Goal: Task Accomplishment & Management: Use online tool/utility

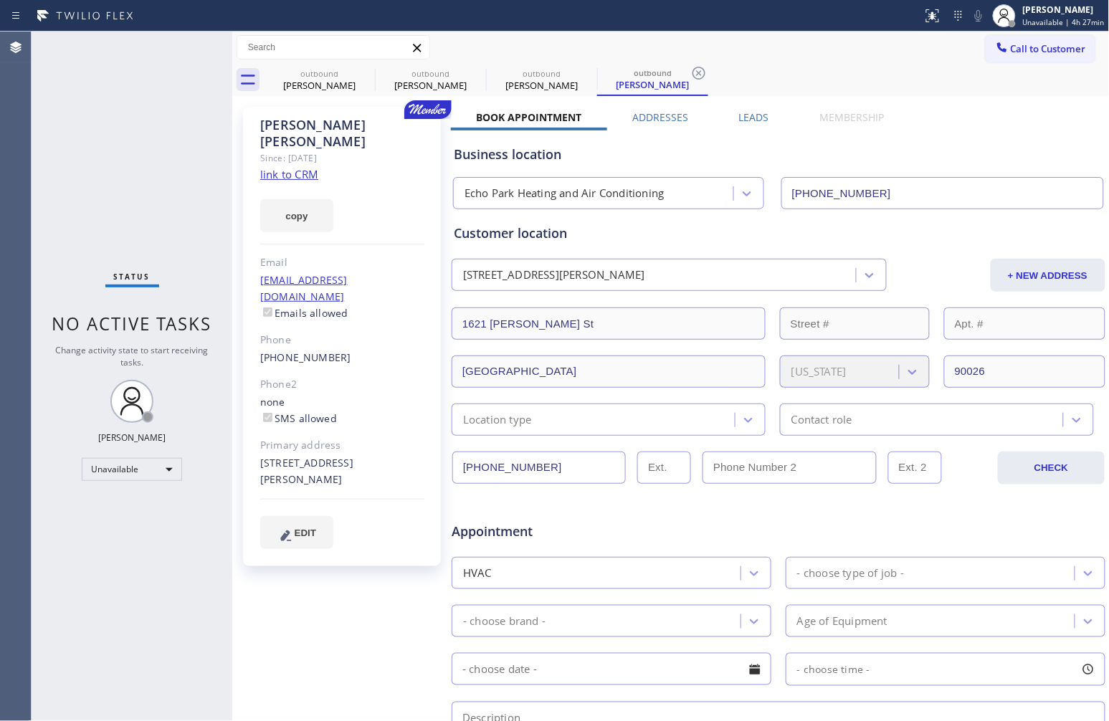
click at [383, 189] on div "copy" at bounding box center [342, 207] width 164 height 49
click at [83, 566] on div "Status No active tasks Change activity state to start receiving tasks. [PERSON_…" at bounding box center [132, 376] width 201 height 689
click at [86, 550] on div "Status No active tasks Change activity state to start receiving tasks. [PERSON_…" at bounding box center [132, 376] width 201 height 689
click at [86, 215] on div "Status No active tasks Change activity state to start receiving tasks. [PERSON_…" at bounding box center [132, 376] width 201 height 689
click at [308, 350] on link "[PHONE_NUMBER]" at bounding box center [305, 357] width 91 height 14
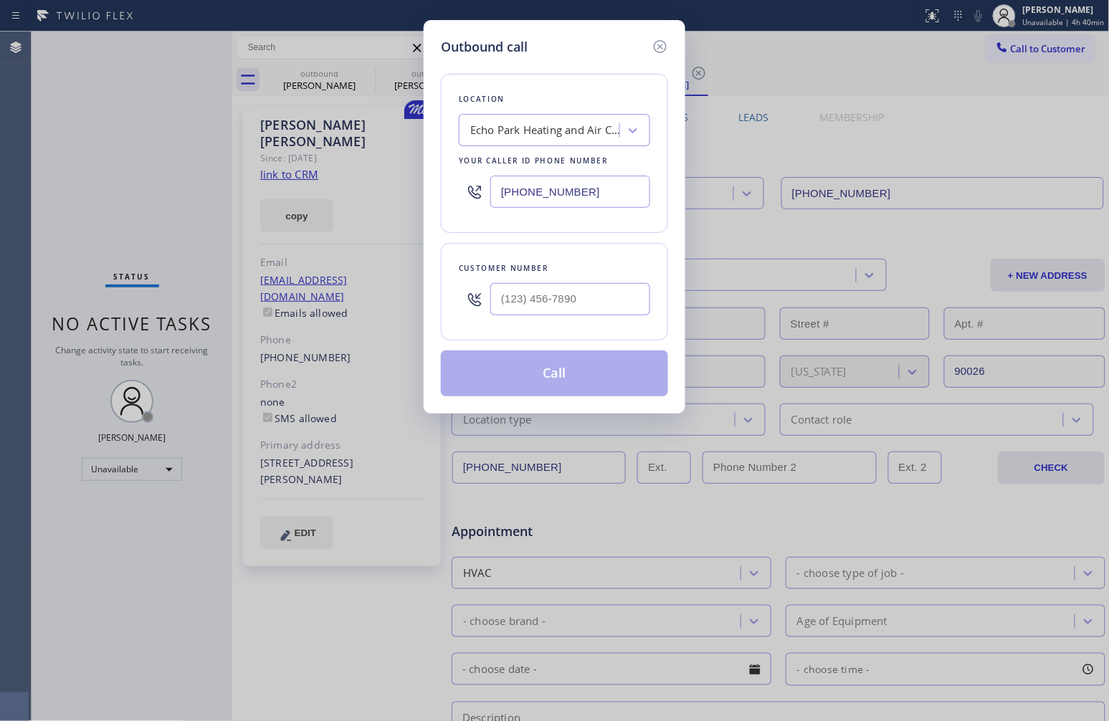
type input "[PHONE_NUMBER]"
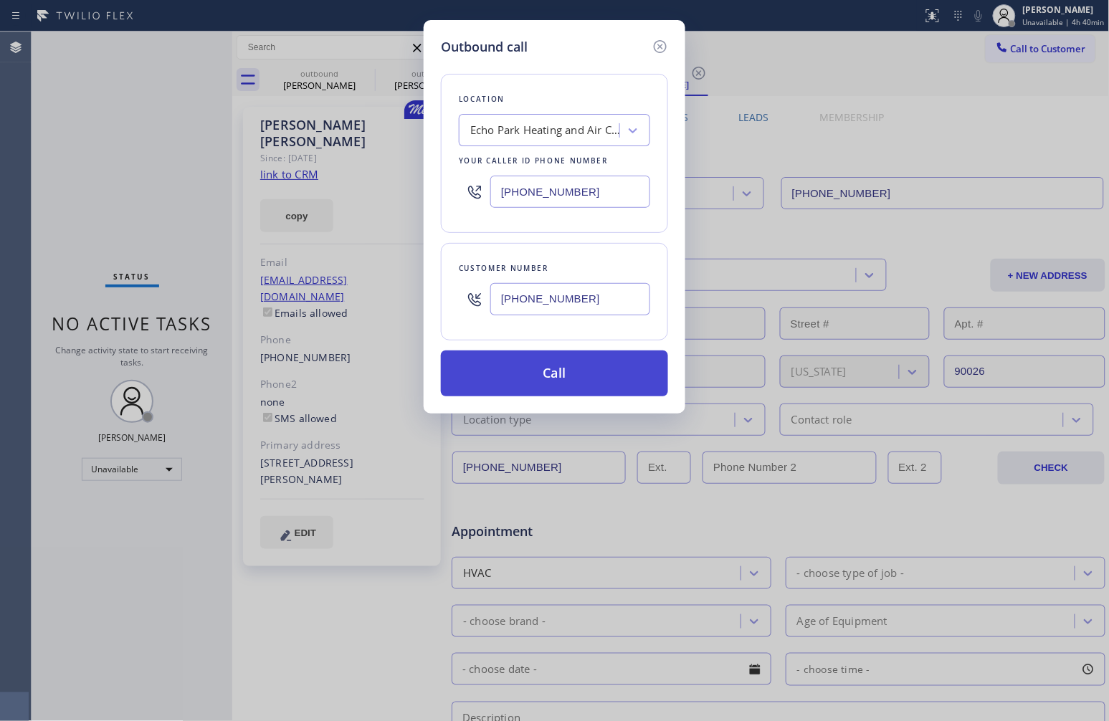
click at [575, 368] on button "Call" at bounding box center [554, 373] width 227 height 46
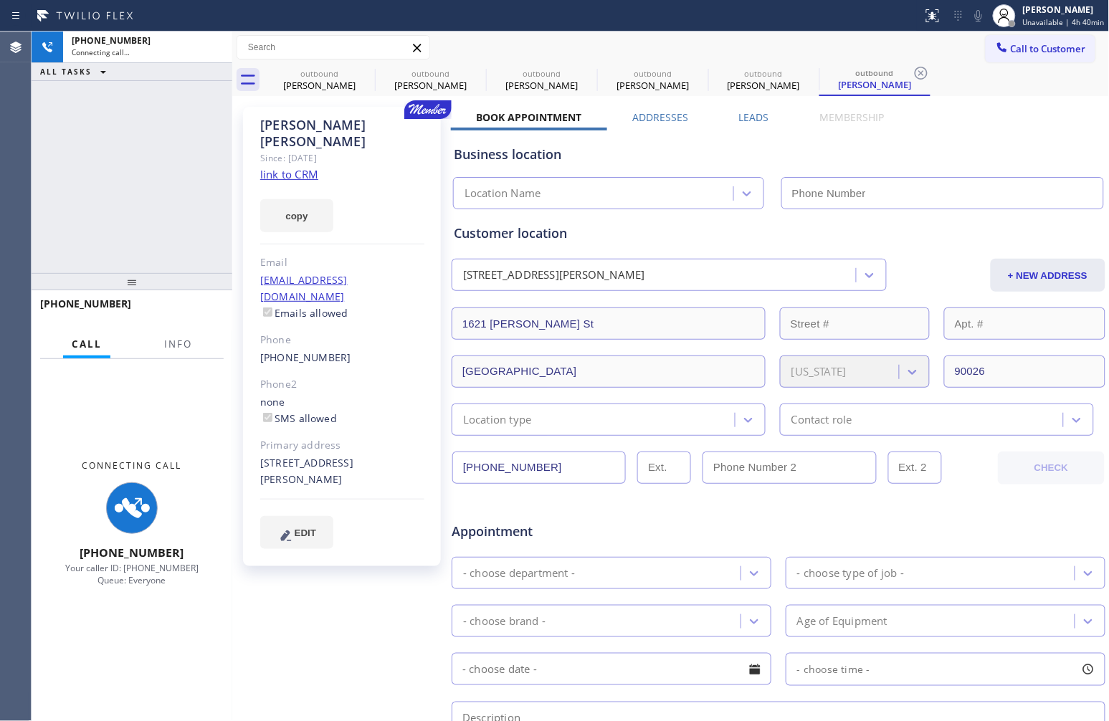
type input "[PHONE_NUMBER]"
click at [310, 167] on link "link to CRM" at bounding box center [289, 174] width 58 height 14
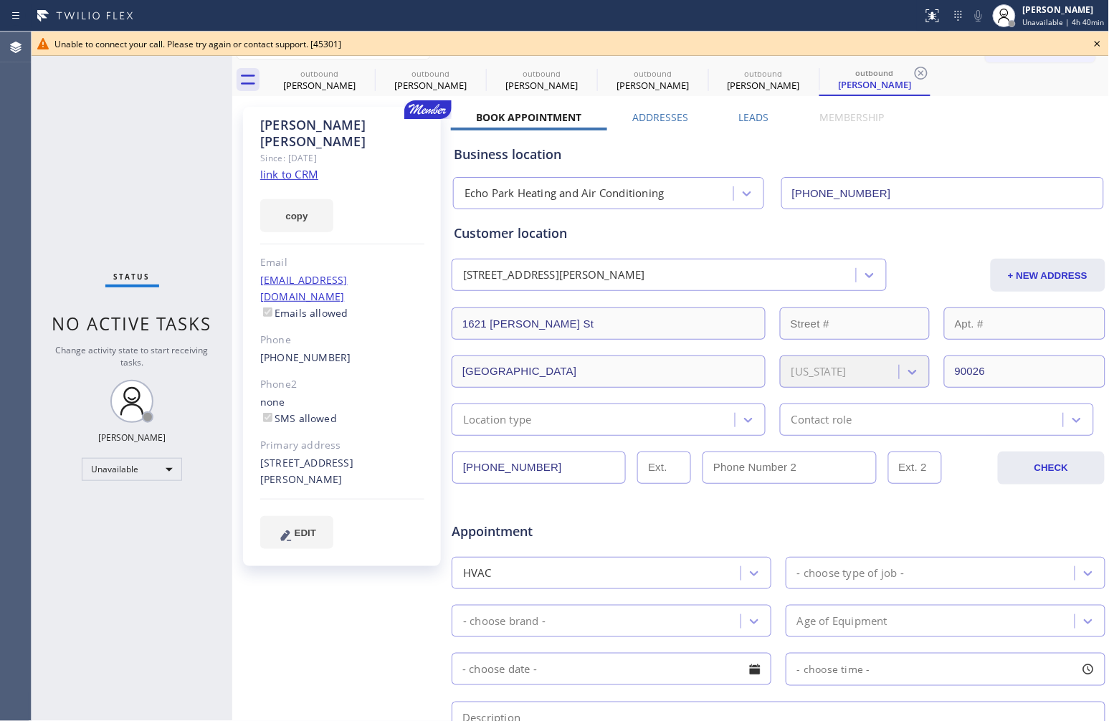
click at [1098, 39] on icon at bounding box center [1097, 43] width 17 height 17
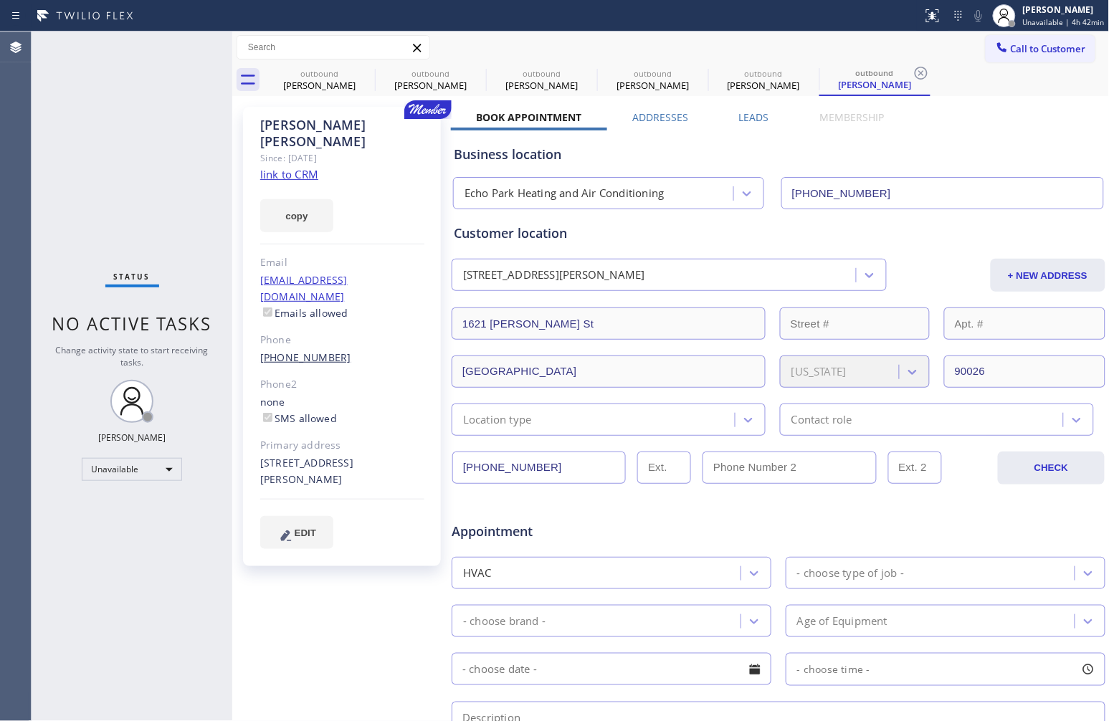
click at [310, 350] on link "[PHONE_NUMBER]" at bounding box center [305, 357] width 91 height 14
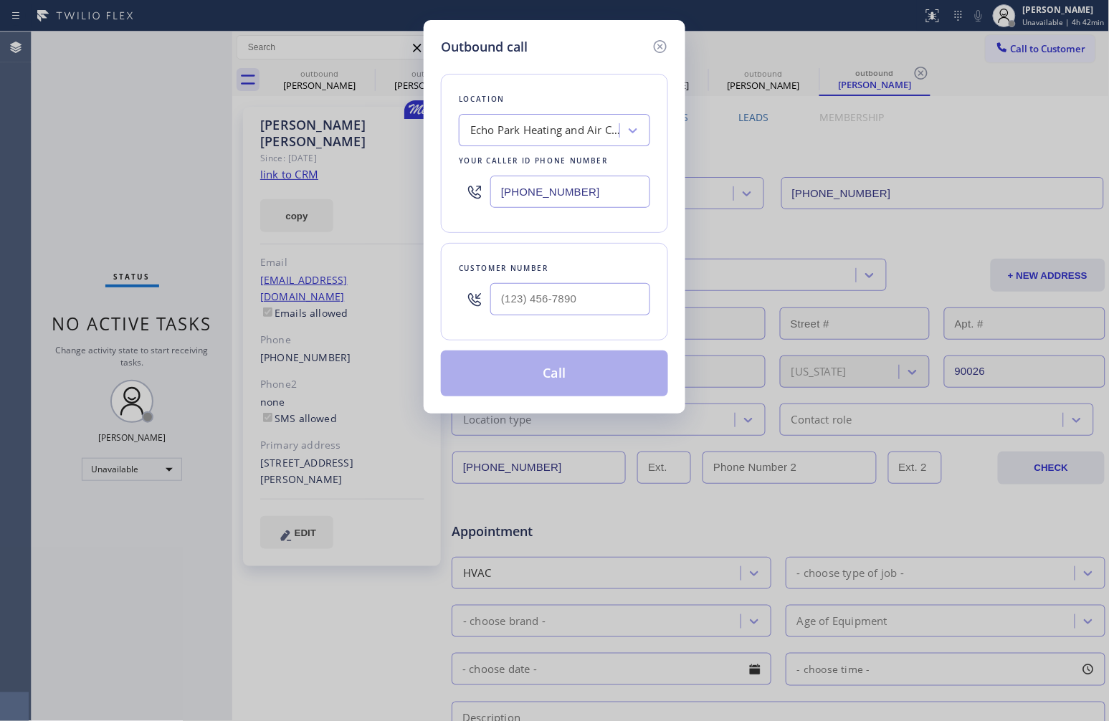
type input "[PHONE_NUMBER]"
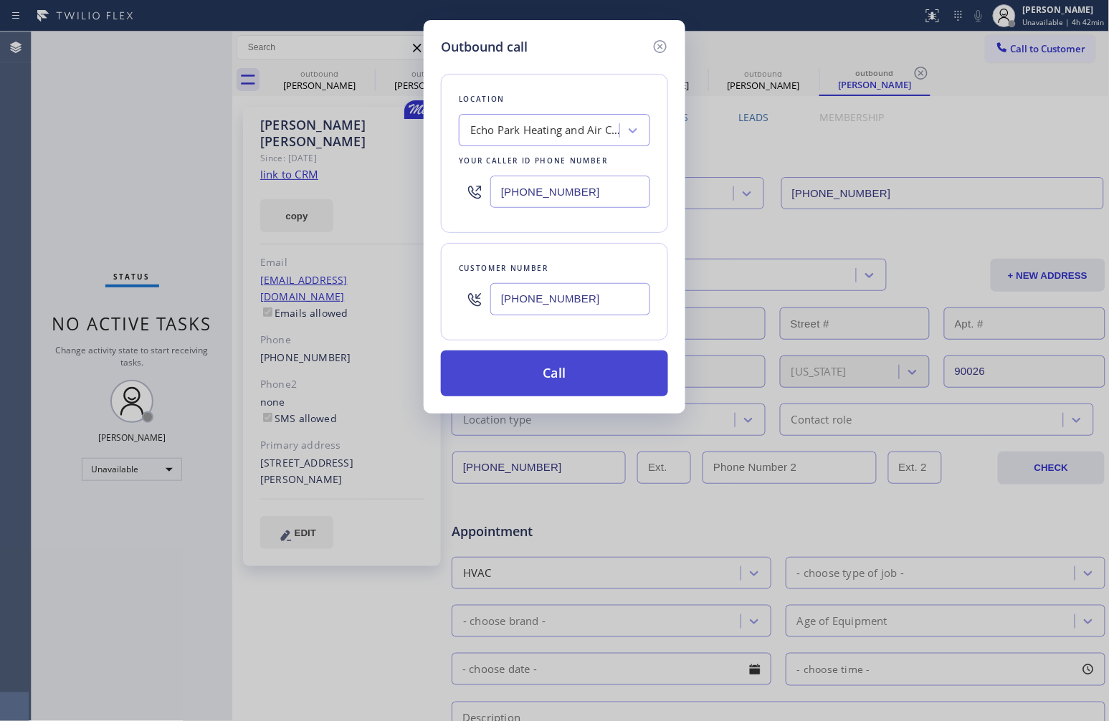
click at [583, 383] on button "Call" at bounding box center [554, 373] width 227 height 46
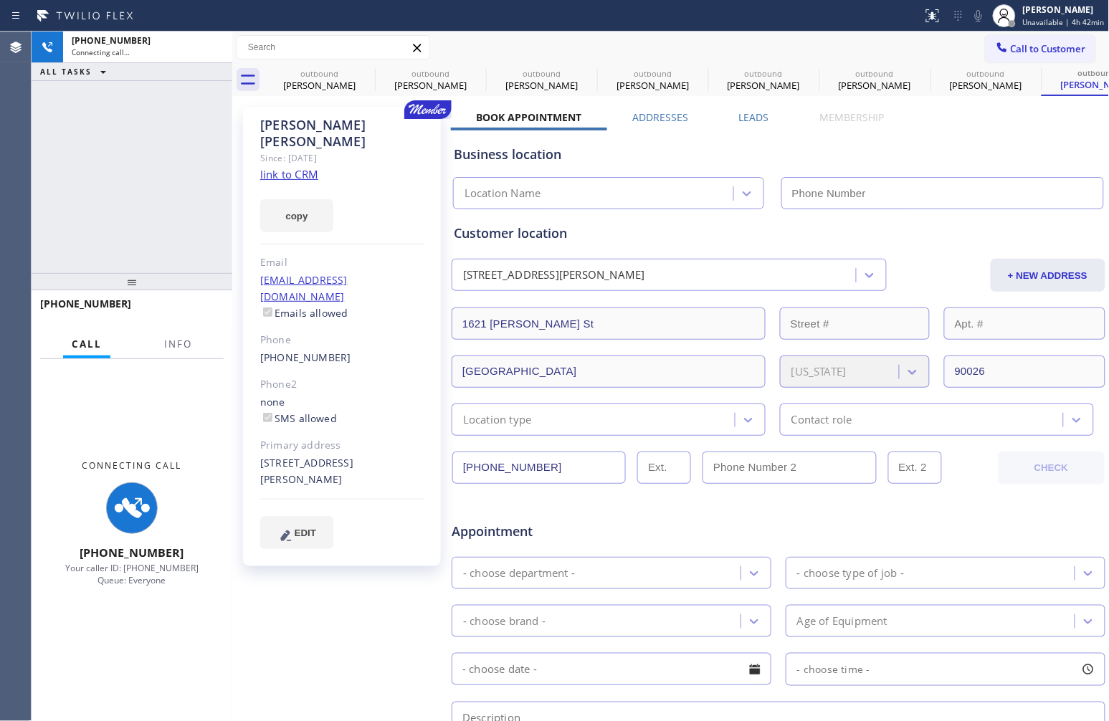
type input "[PHONE_NUMBER]"
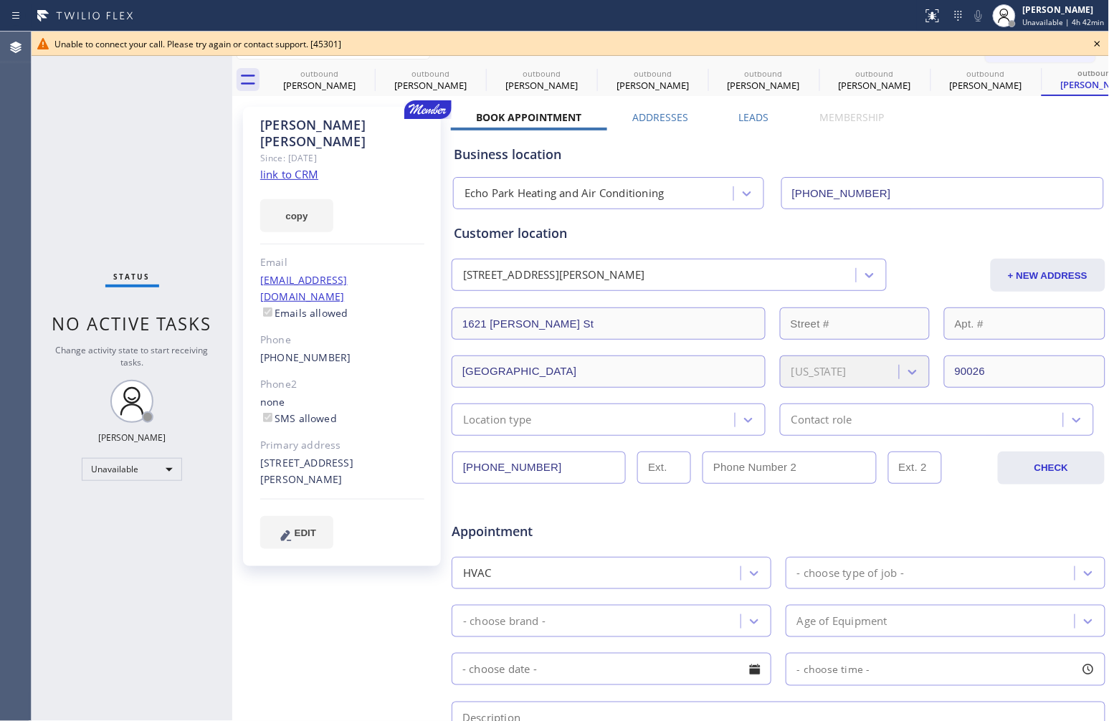
click at [1095, 43] on icon at bounding box center [1097, 43] width 17 height 17
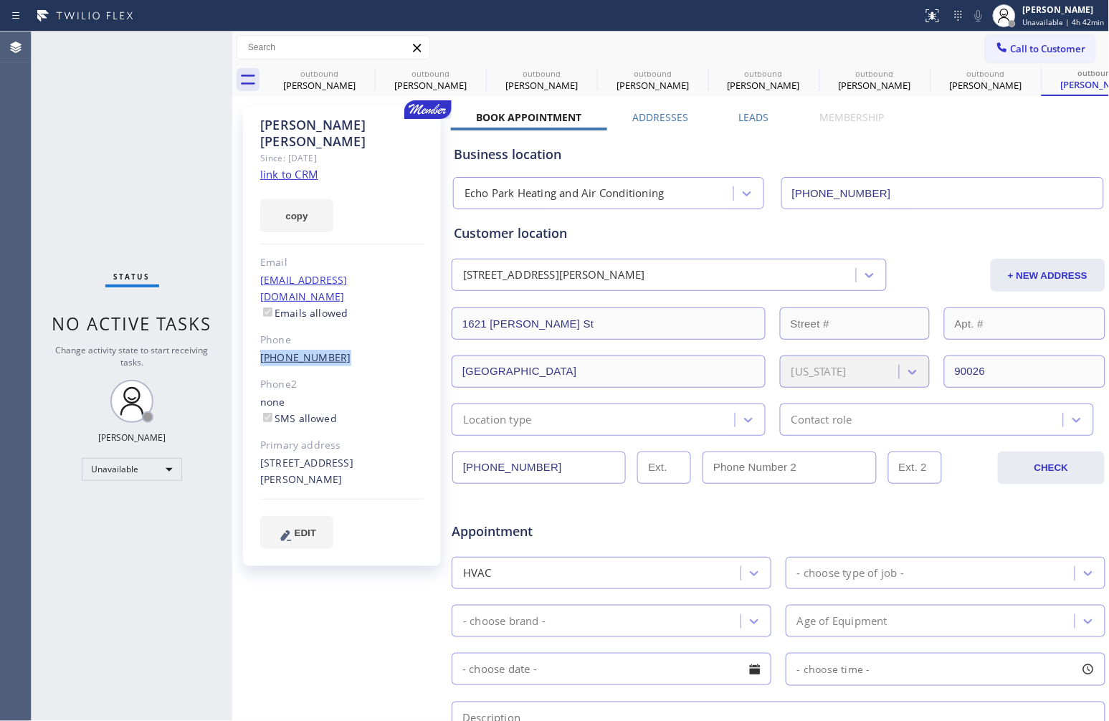
drag, startPoint x: 364, startPoint y: 322, endPoint x: 261, endPoint y: 324, distance: 103.2
click at [261, 350] on div "[PHONE_NUMBER]" at bounding box center [342, 358] width 164 height 16
copy link "[PHONE_NUMBER]"
click at [82, 206] on div "Status No active tasks Change activity state to start receiving tasks. [PERSON_…" at bounding box center [132, 376] width 201 height 689
